Goal: Task Accomplishment & Management: Use online tool/utility

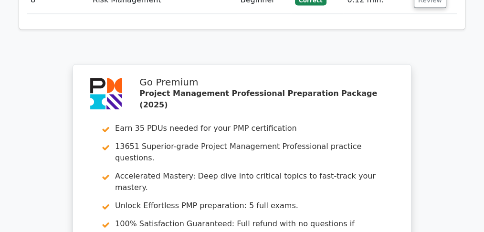
scroll to position [1578, 0]
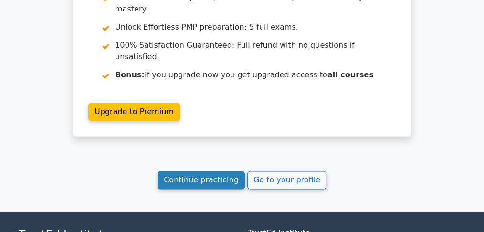
click at [186, 171] on link "Continue practicing" at bounding box center [200, 180] width 87 height 18
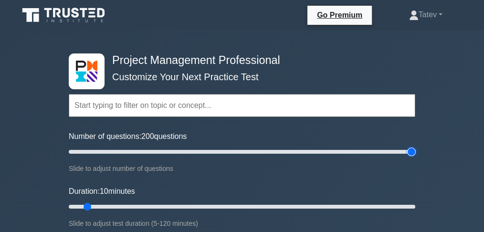
drag, startPoint x: 78, startPoint y: 150, endPoint x: 423, endPoint y: 156, distance: 344.5
type input "200"
click at [415, 156] on input "Number of questions: 200 questions" at bounding box center [242, 151] width 346 height 11
drag, startPoint x: 88, startPoint y: 206, endPoint x: 449, endPoint y: 219, distance: 360.5
type input "120"
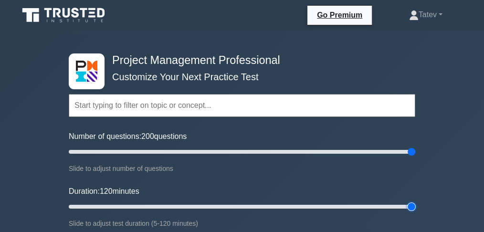
click at [415, 212] on input "Duration: 120 minutes" at bounding box center [242, 206] width 346 height 11
drag, startPoint x: 410, startPoint y: 149, endPoint x: 238, endPoint y: 156, distance: 171.9
type input "100"
click at [238, 156] on input "Number of questions: 100 questions" at bounding box center [242, 151] width 346 height 11
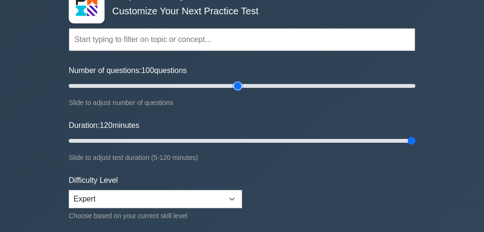
scroll to position [127, 0]
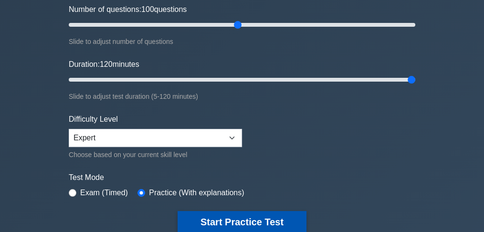
click at [229, 220] on button "Start Practice Test" at bounding box center [241, 222] width 129 height 22
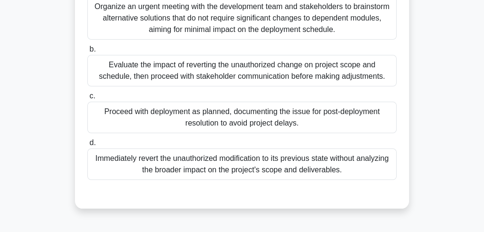
scroll to position [222, 0]
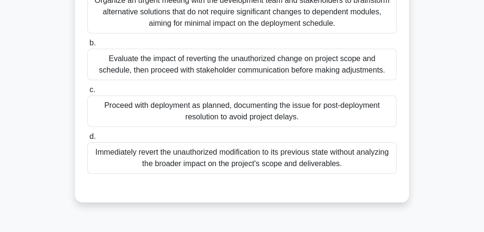
click at [374, 70] on div "Evaluate the impact of reverting the unauthorized change on project scope and s…" at bounding box center [241, 64] width 309 height 31
click at [87, 46] on input "b. Evaluate the impact of reverting the unauthorized change on project scope an…" at bounding box center [87, 43] width 0 height 6
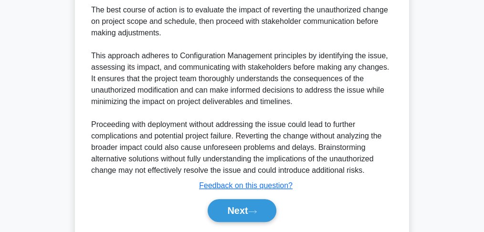
scroll to position [457, 0]
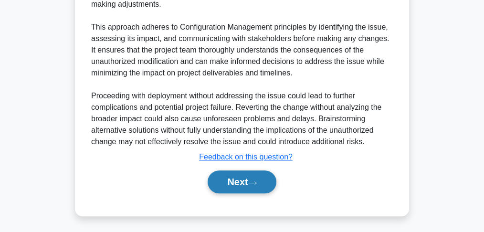
click at [233, 177] on button "Next" at bounding box center [242, 181] width 68 height 23
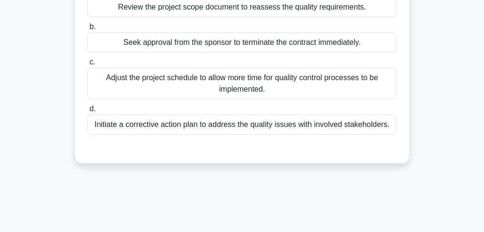
scroll to position [127, 0]
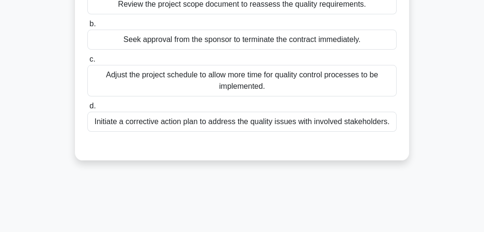
click at [367, 124] on div "Initiate a corrective action plan to address the quality issues with involved s…" at bounding box center [241, 122] width 309 height 20
click at [87, 109] on input "d. Initiate a corrective action plan to address the quality issues with involve…" at bounding box center [87, 106] width 0 height 6
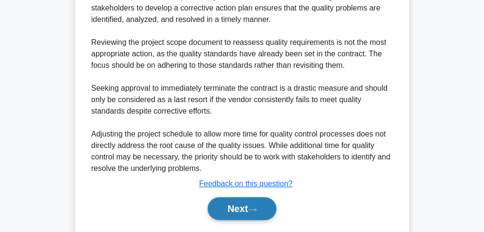
click at [257, 212] on icon at bounding box center [252, 209] width 9 height 5
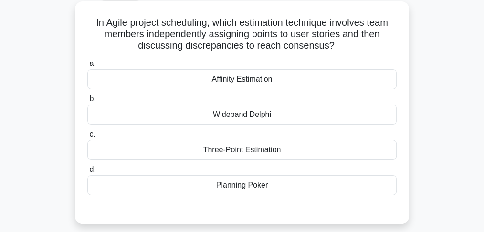
scroll to position [63, 0]
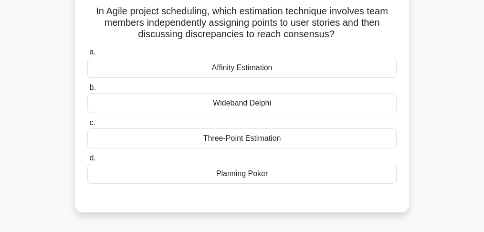
click at [262, 171] on div "Planning Poker" at bounding box center [241, 174] width 309 height 20
click at [87, 161] on input "d. Planning Poker" at bounding box center [87, 158] width 0 height 6
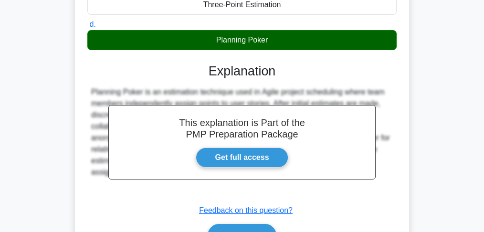
scroll to position [254, 0]
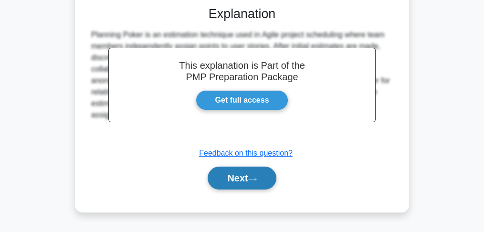
click at [262, 176] on button "Next" at bounding box center [242, 178] width 68 height 23
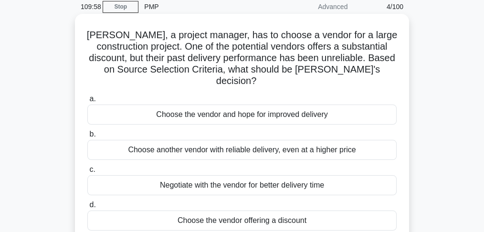
scroll to position [31, 0]
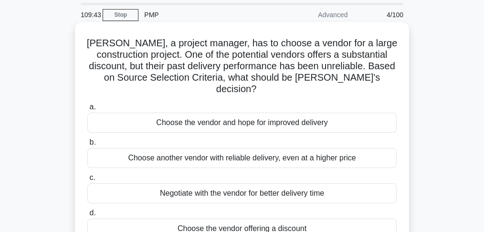
click at [265, 150] on div "Choose another vendor with reliable delivery, even at a higher price" at bounding box center [241, 158] width 309 height 20
click at [87, 146] on input "b. Choose another vendor with reliable delivery, even at a higher price" at bounding box center [87, 142] width 0 height 6
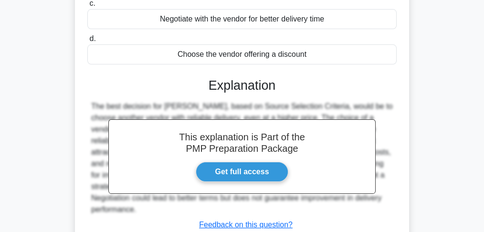
scroll to position [254, 0]
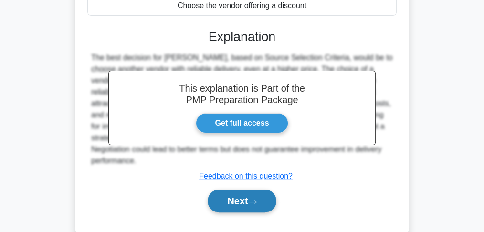
click at [248, 195] on button "Next" at bounding box center [242, 200] width 68 height 23
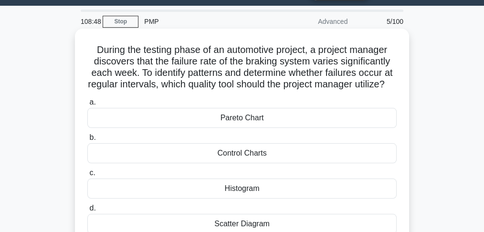
scroll to position [63, 0]
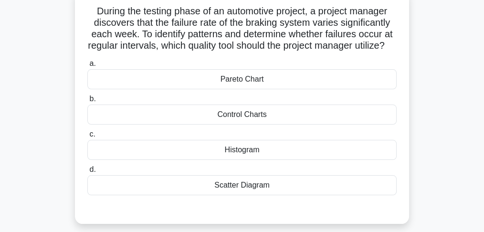
click at [232, 157] on div "Histogram" at bounding box center [241, 150] width 309 height 20
click at [87, 137] on input "c. Histogram" at bounding box center [87, 134] width 0 height 6
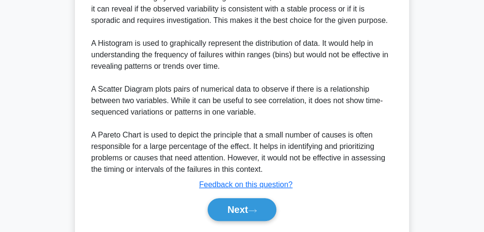
scroll to position [382, 0]
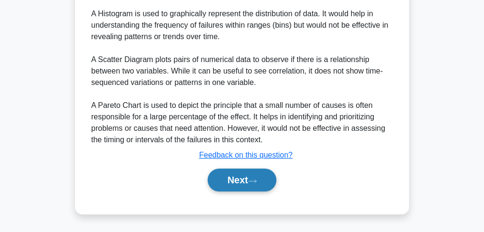
click at [237, 191] on button "Next" at bounding box center [242, 179] width 68 height 23
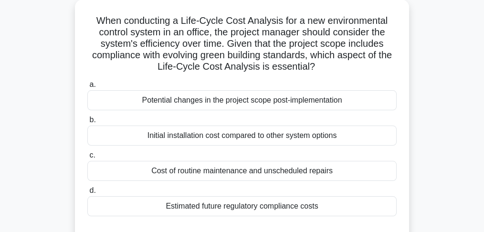
scroll to position [63, 0]
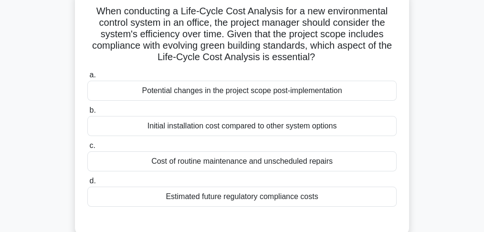
click at [209, 197] on div "Estimated future regulatory compliance costs" at bounding box center [241, 197] width 309 height 20
click at [87, 184] on input "d. Estimated future regulatory compliance costs" at bounding box center [87, 181] width 0 height 6
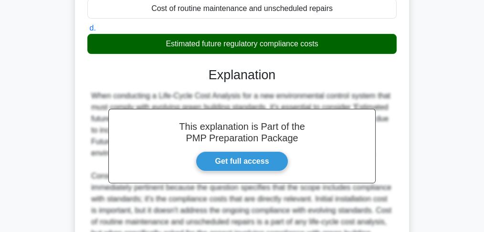
scroll to position [318, 0]
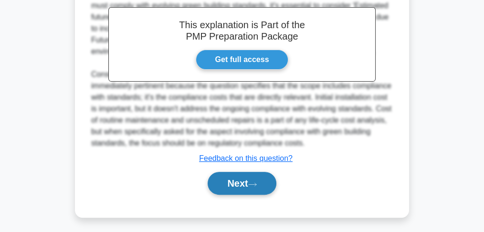
click at [210, 191] on button "Next" at bounding box center [242, 183] width 68 height 23
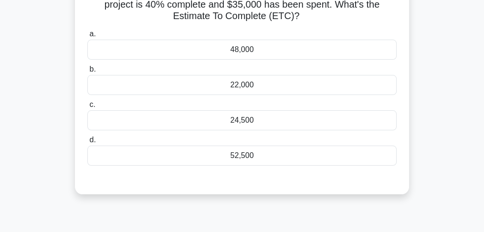
scroll to position [93, 0]
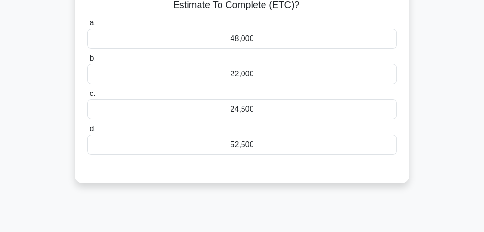
click at [245, 43] on div "48,000" at bounding box center [241, 39] width 309 height 20
click at [87, 26] on input "a. 48,000" at bounding box center [87, 23] width 0 height 6
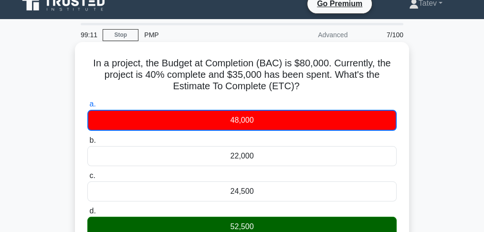
scroll to position [0, 0]
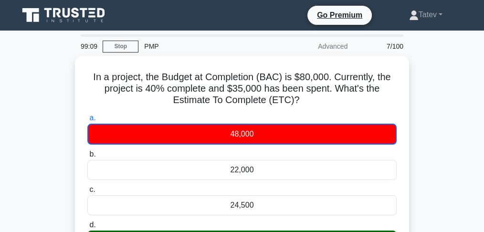
drag, startPoint x: 309, startPoint y: 96, endPoint x: 71, endPoint y: 74, distance: 239.6
copy h5 "In a project, the Budget at Completion (BAC) is $80,000. Currently, the project…"
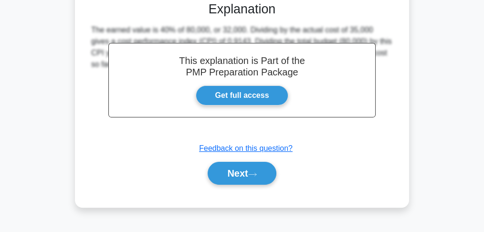
scroll to position [283, 0]
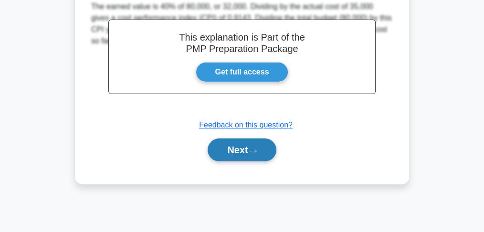
click at [256, 149] on icon at bounding box center [253, 150] width 8 height 3
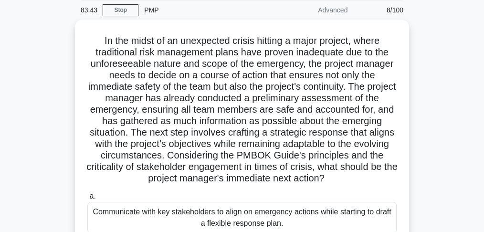
scroll to position [29, 0]
